Goal: Transaction & Acquisition: Book appointment/travel/reservation

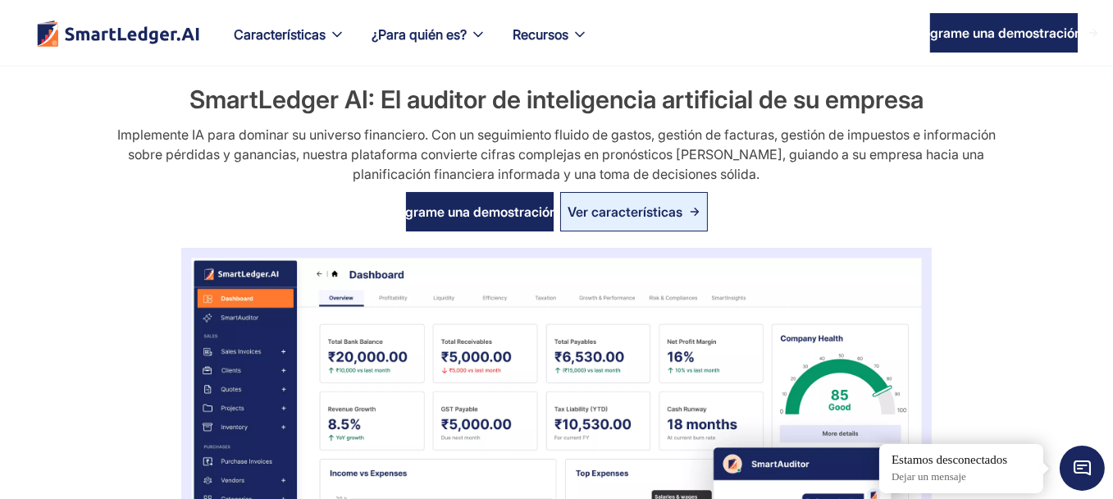
click at [774, 211] on div "Programe una demostración Ver características" at bounding box center [557, 212] width 938 height 56
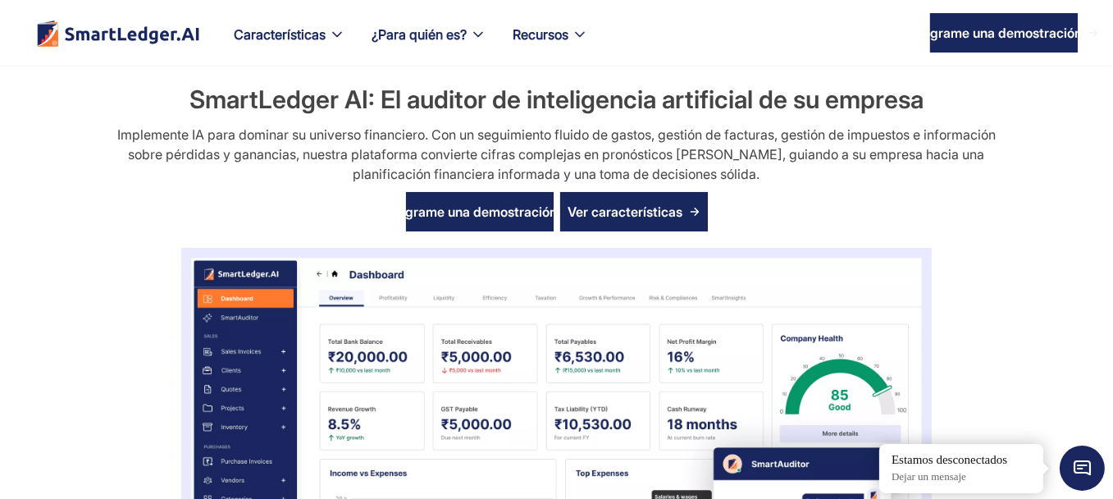
click at [618, 203] on font "Ver características" at bounding box center [625, 211] width 115 height 16
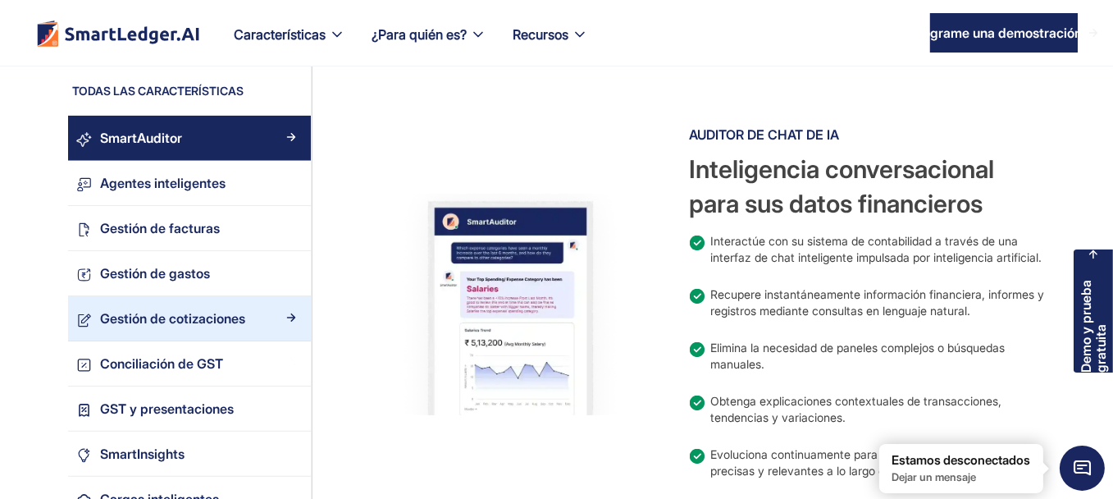
scroll to position [551, 0]
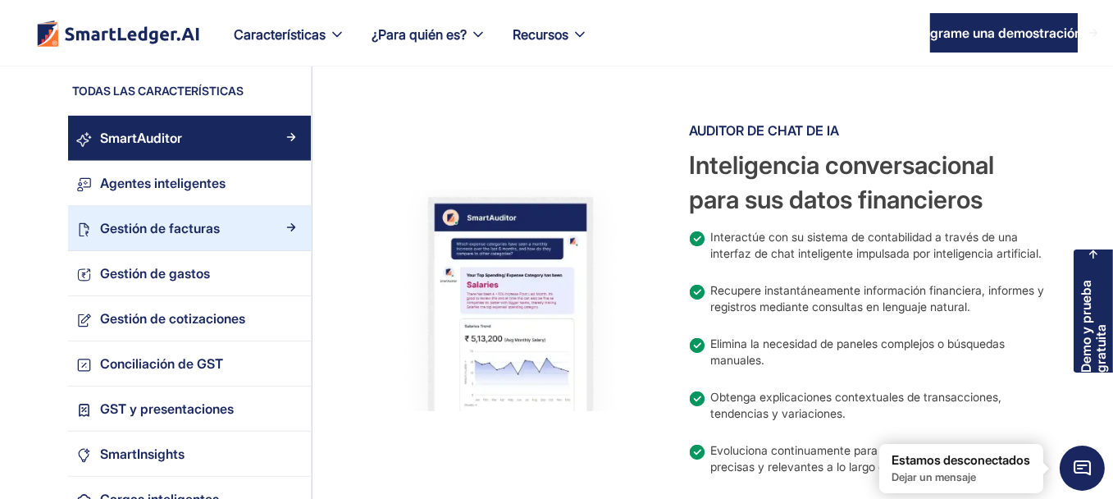
click at [226, 229] on div "Gestión de facturas" at bounding box center [197, 228] width 211 height 22
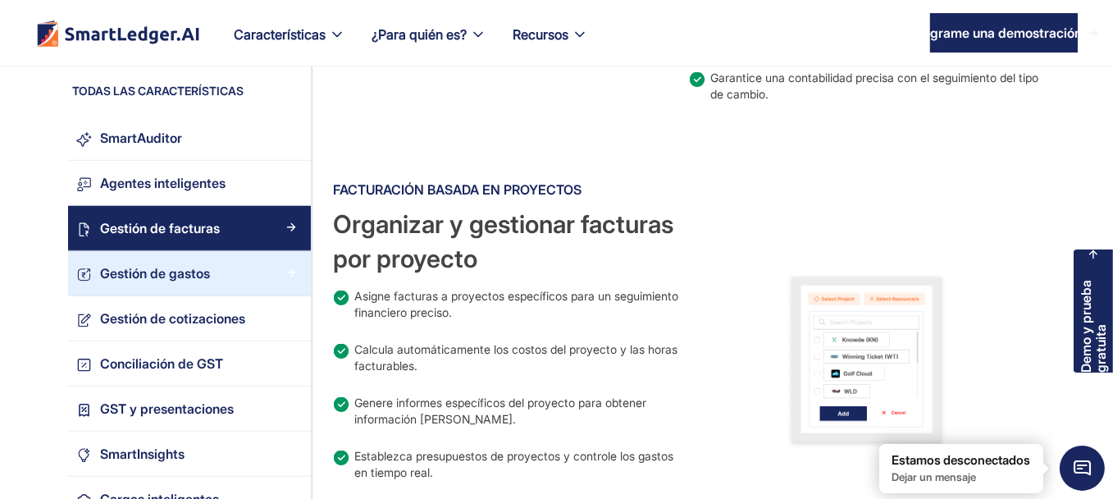
scroll to position [1583, 0]
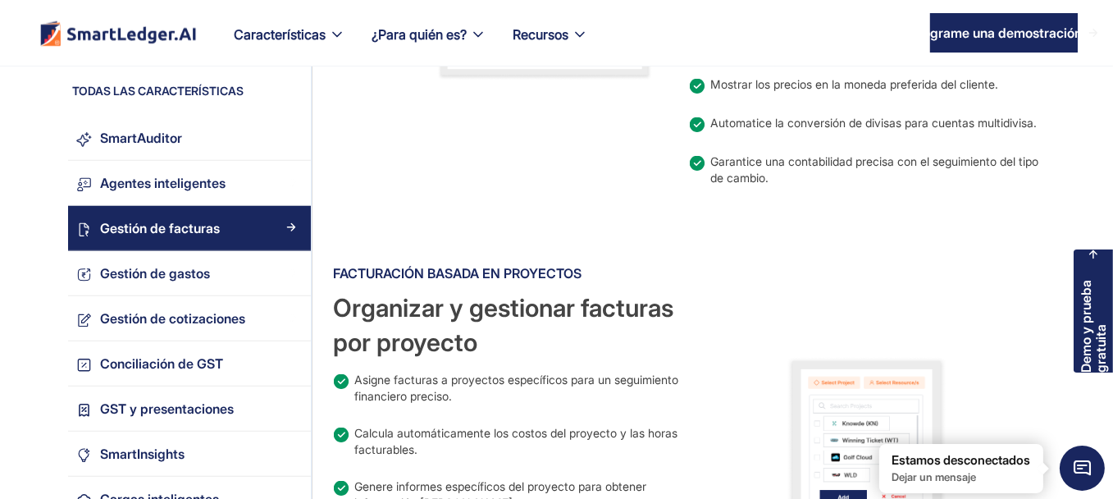
click at [166, 20] on img "hogar" at bounding box center [118, 33] width 159 height 26
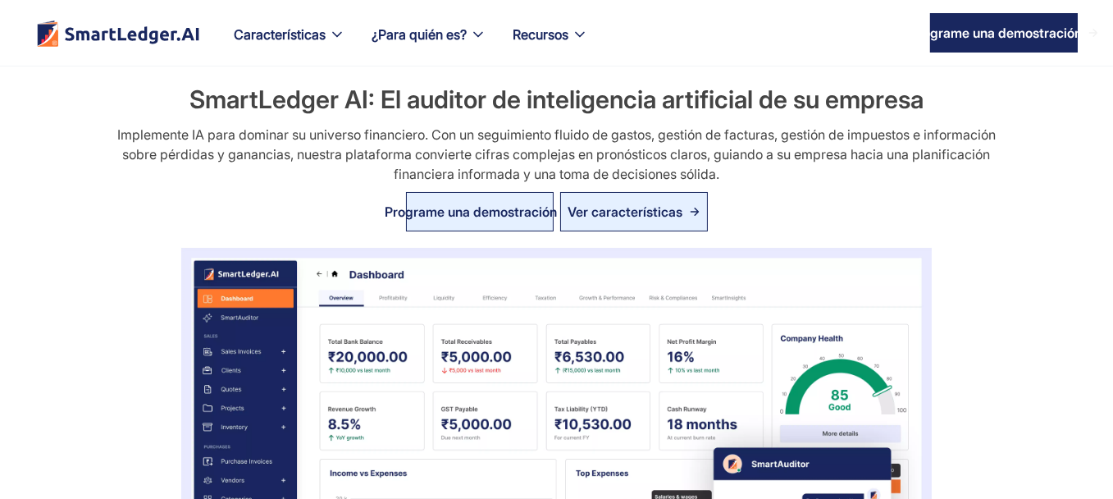
click at [449, 199] on link "Programe una demostración" at bounding box center [480, 211] width 148 height 39
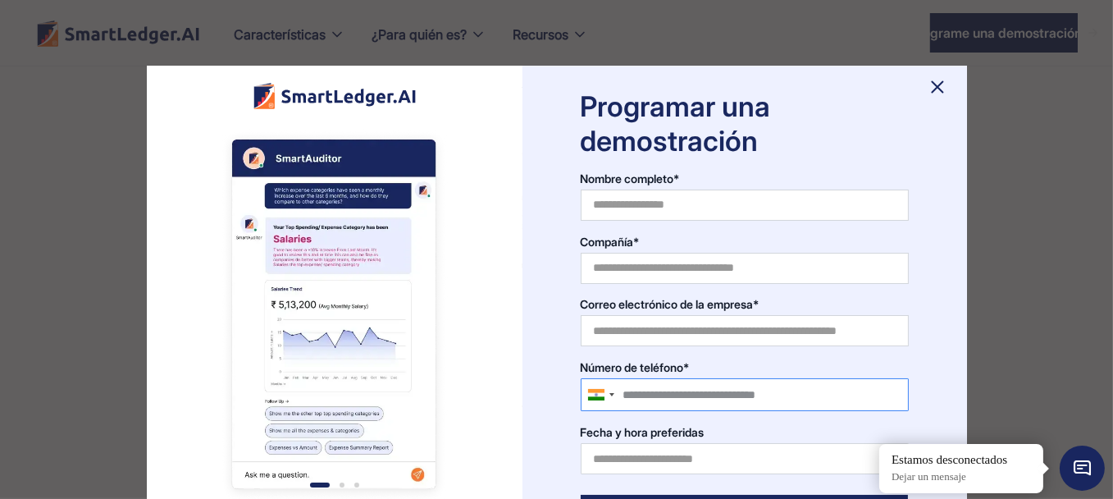
scroll to position [275, 0]
click at [934, 78] on img at bounding box center [937, 87] width 26 height 26
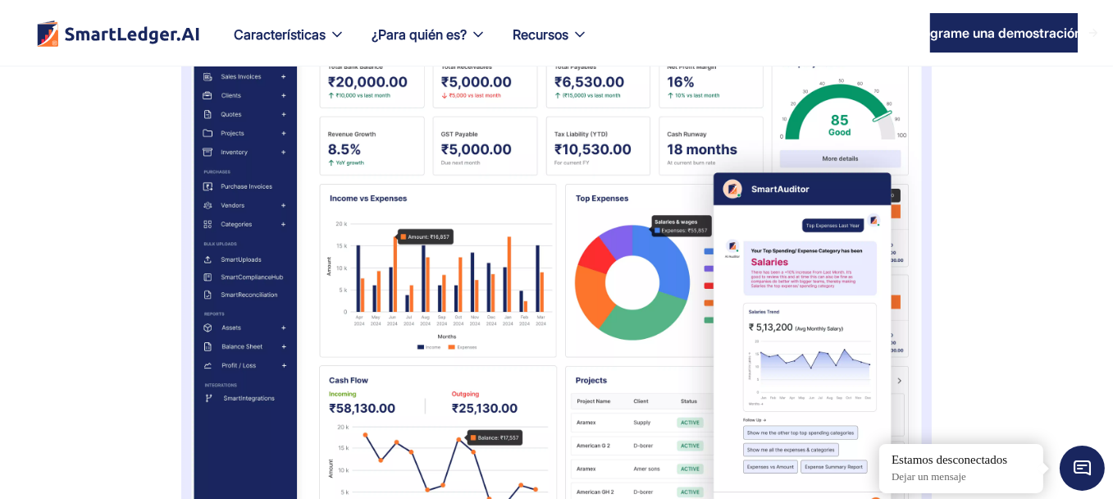
click at [1039, 276] on div "SmartLedger AI: El auditor de inteligencia artificial de su empresa Implemente …" at bounding box center [556, 184] width 977 height 755
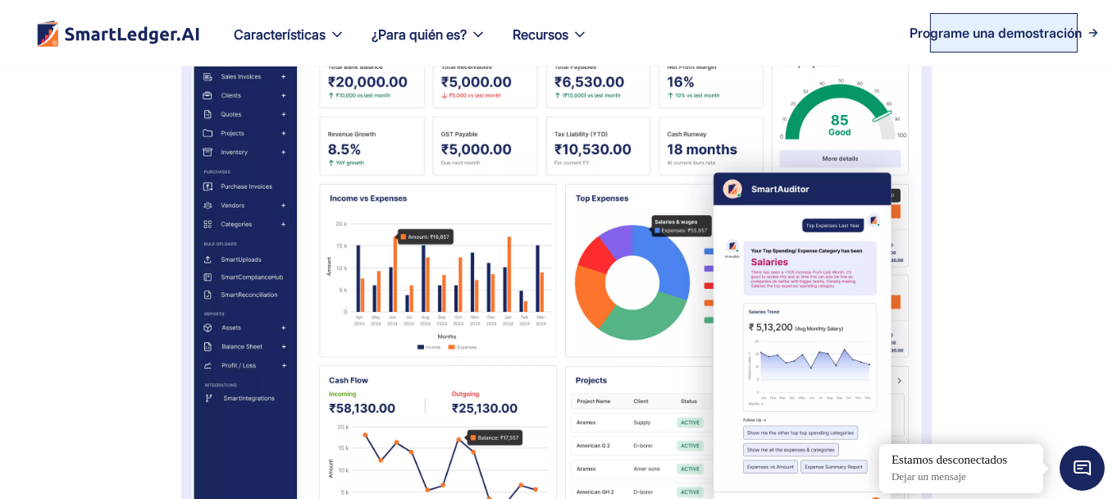
click at [1001, 49] on link "Programe una demostración" at bounding box center [1004, 32] width 148 height 39
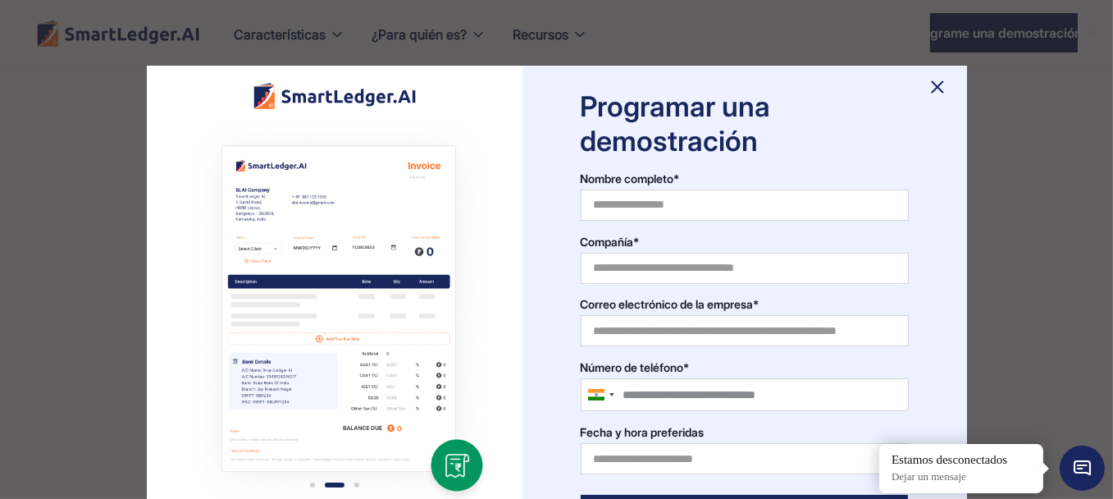
scroll to position [951, 0]
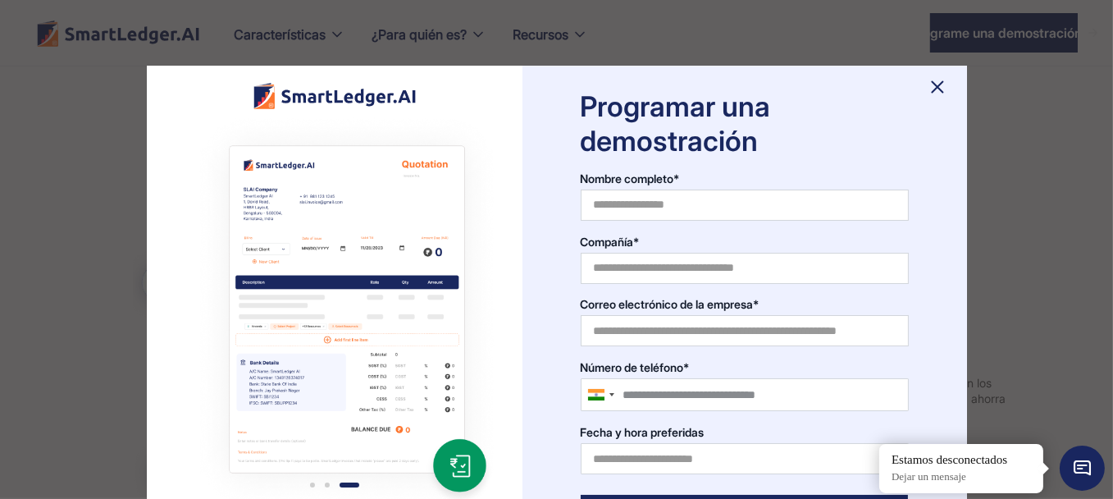
click at [935, 86] on img at bounding box center [937, 87] width 26 height 26
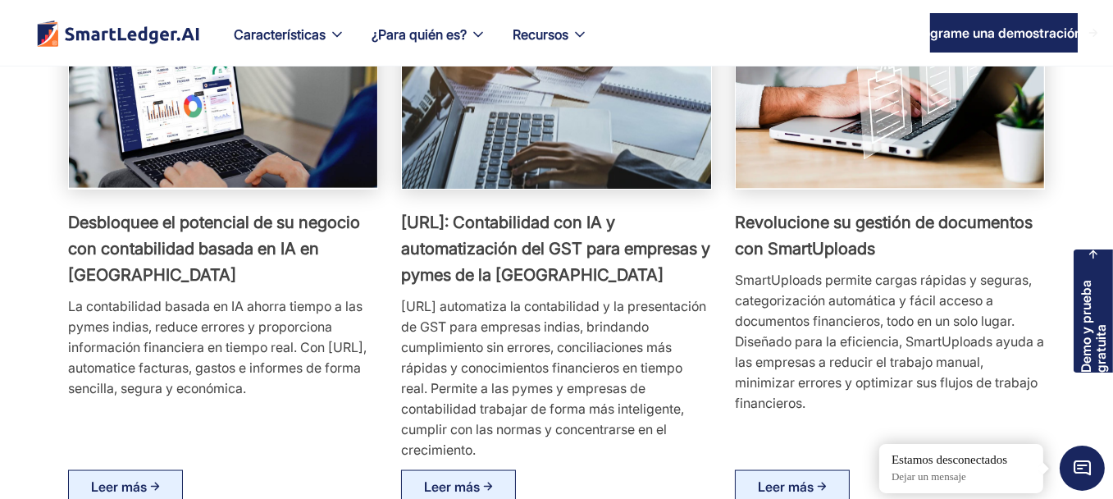
scroll to position [2868, 0]
